Goal: Information Seeking & Learning: Learn about a topic

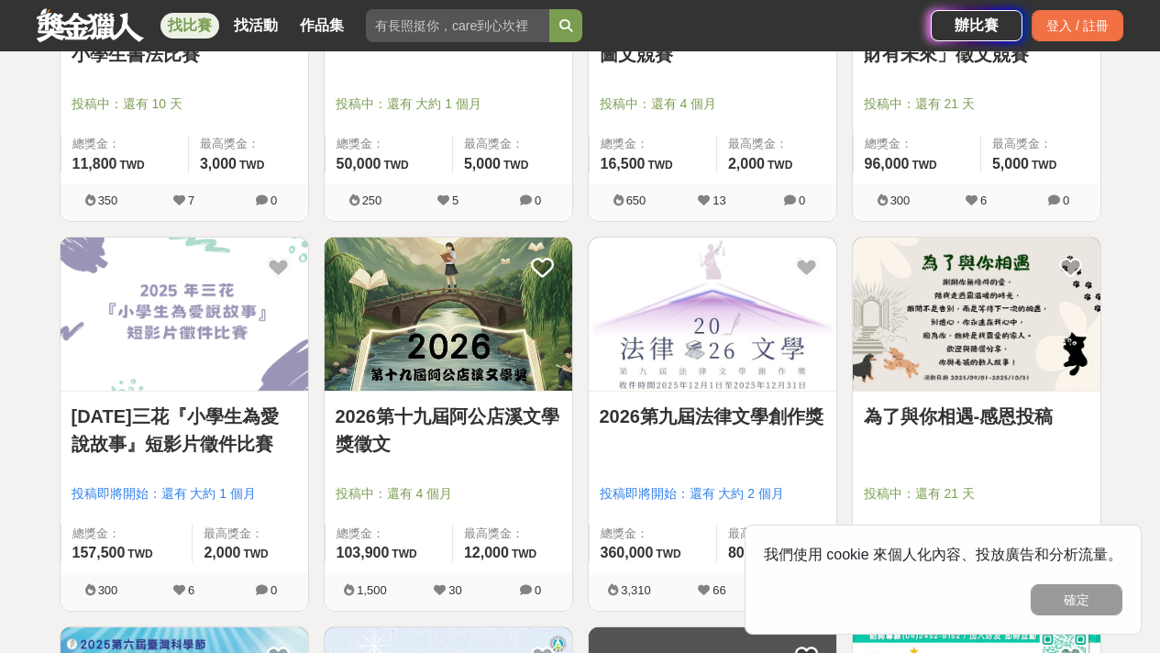
scroll to position [945, 0]
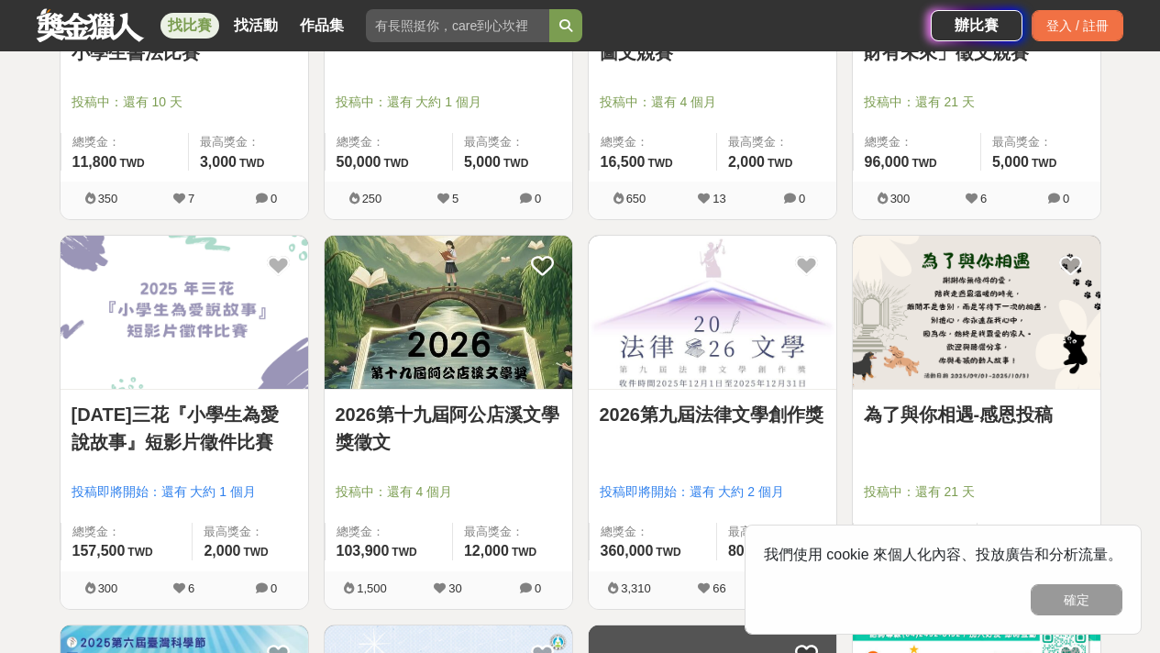
click at [518, 416] on link "2026第十九屆阿公店溪文學獎徵文" at bounding box center [449, 428] width 226 height 55
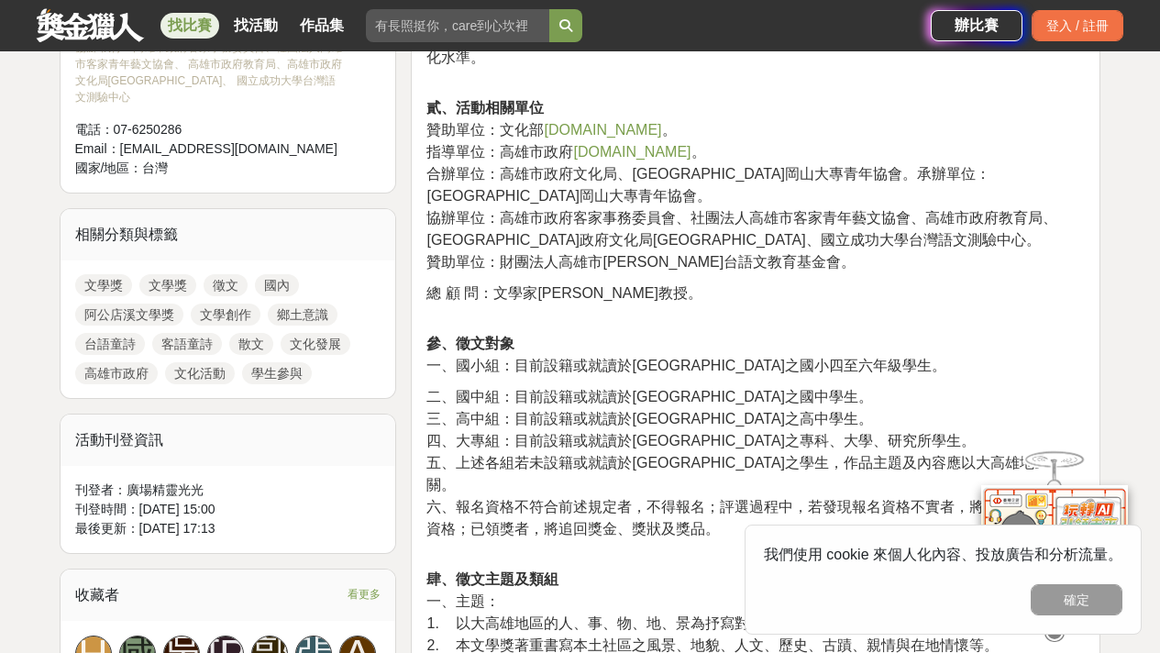
scroll to position [761, 0]
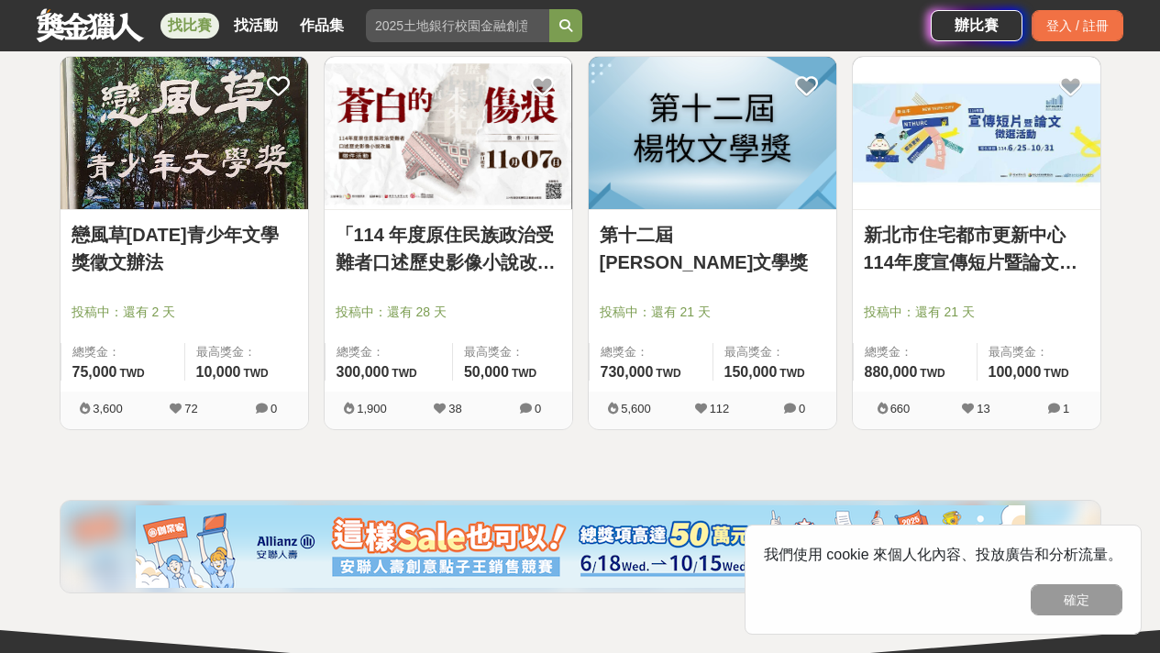
scroll to position [1904, 0]
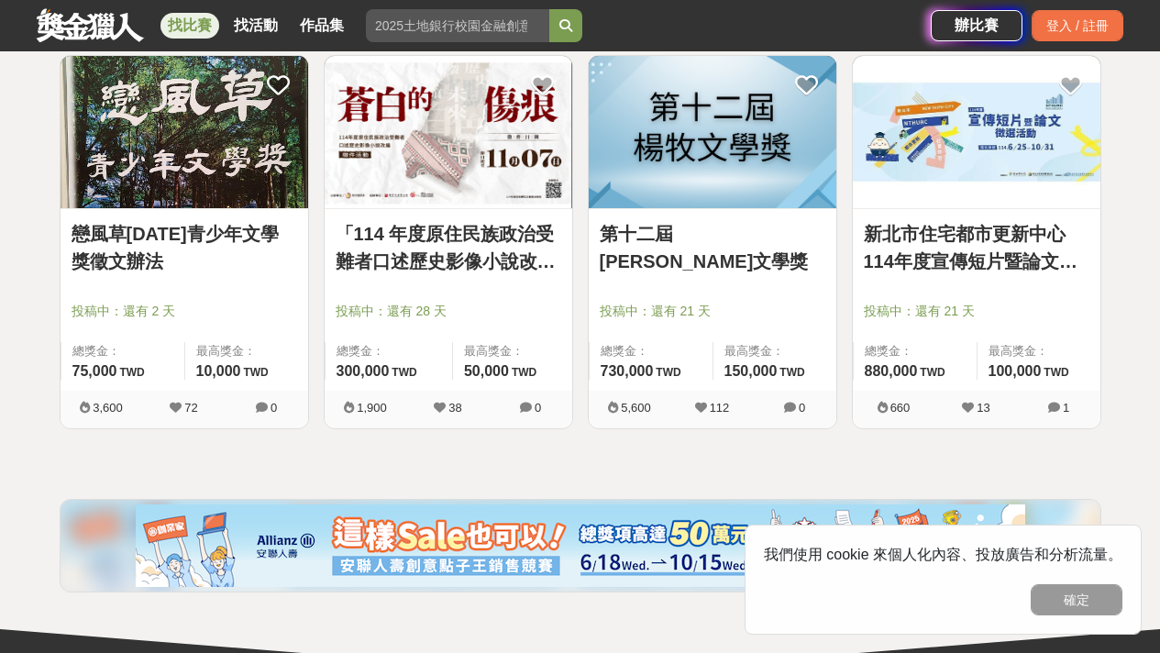
click at [180, 252] on link "戀風草[DATE]青少年文學獎徵文辦法" at bounding box center [185, 247] width 226 height 55
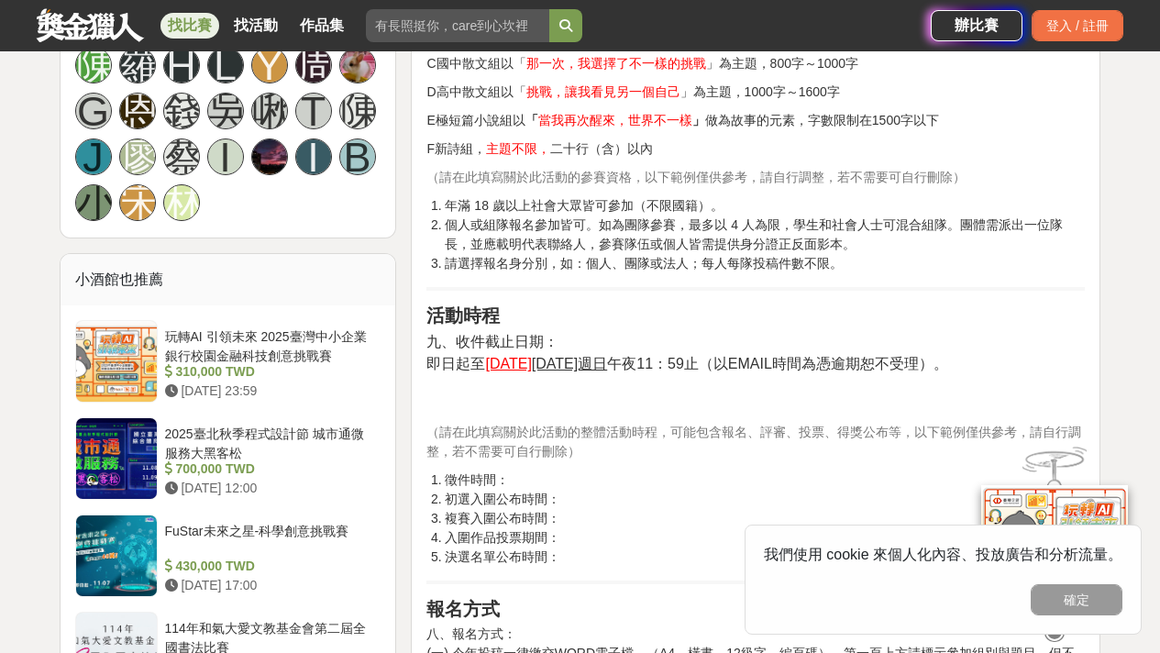
scroll to position [1298, 0]
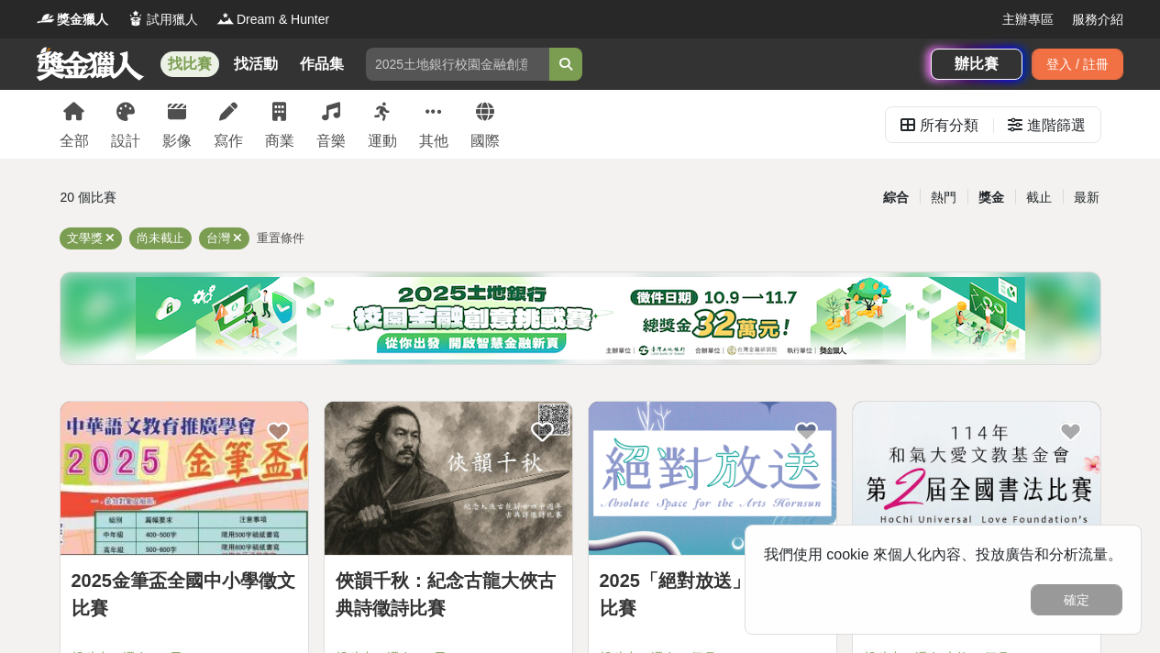
click at [981, 207] on div "獎金" at bounding box center [992, 198] width 48 height 32
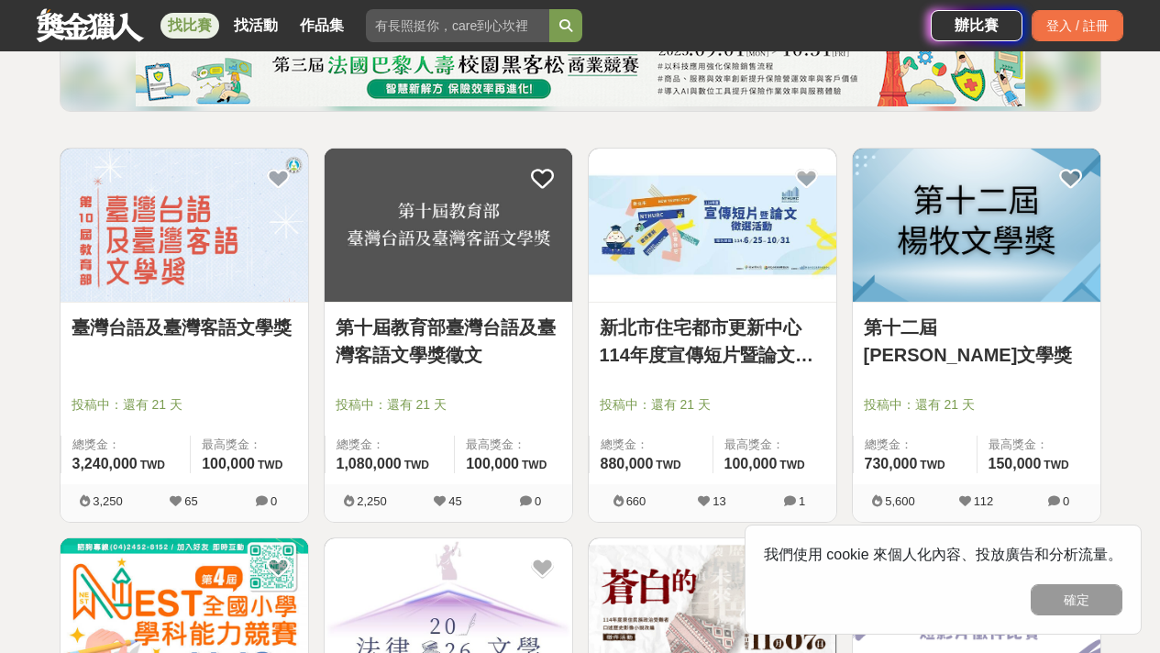
scroll to position [255, 0]
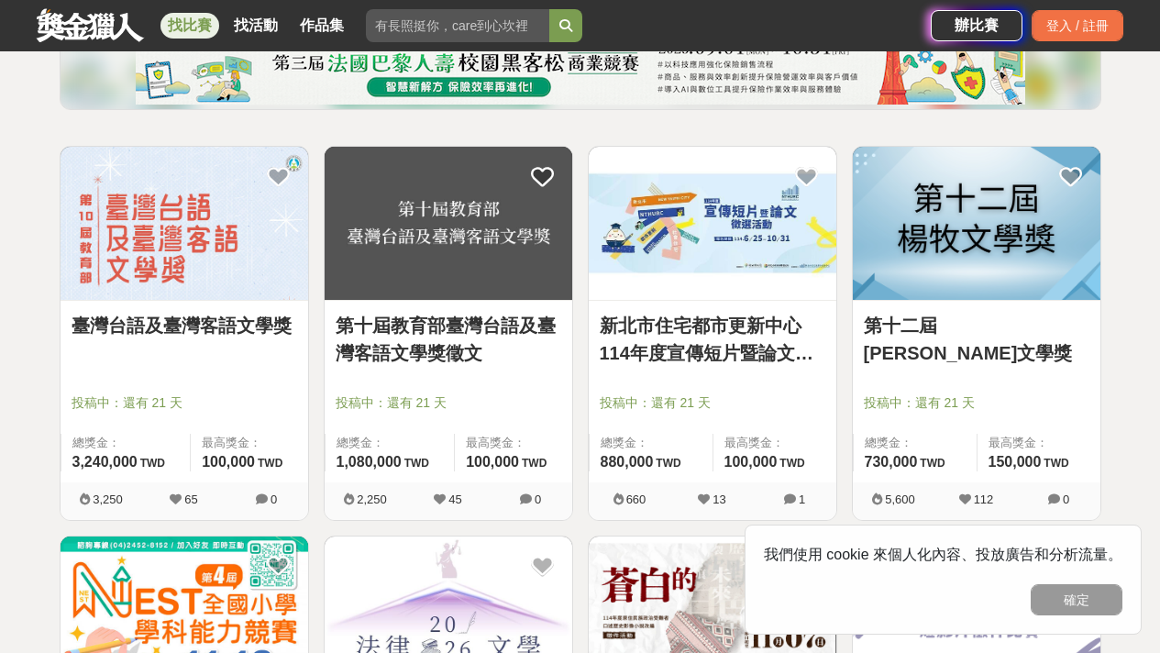
click at [196, 339] on link "臺灣台語及臺灣客語文學獎" at bounding box center [185, 326] width 226 height 28
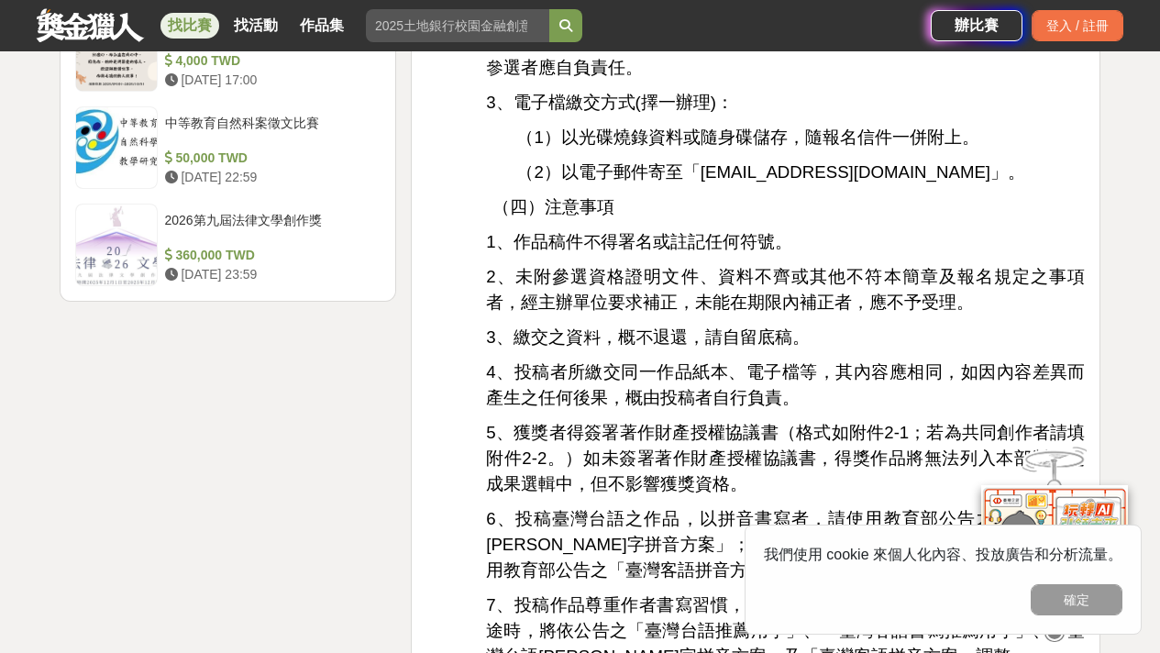
scroll to position [2565, 0]
